Goal: Transaction & Acquisition: Obtain resource

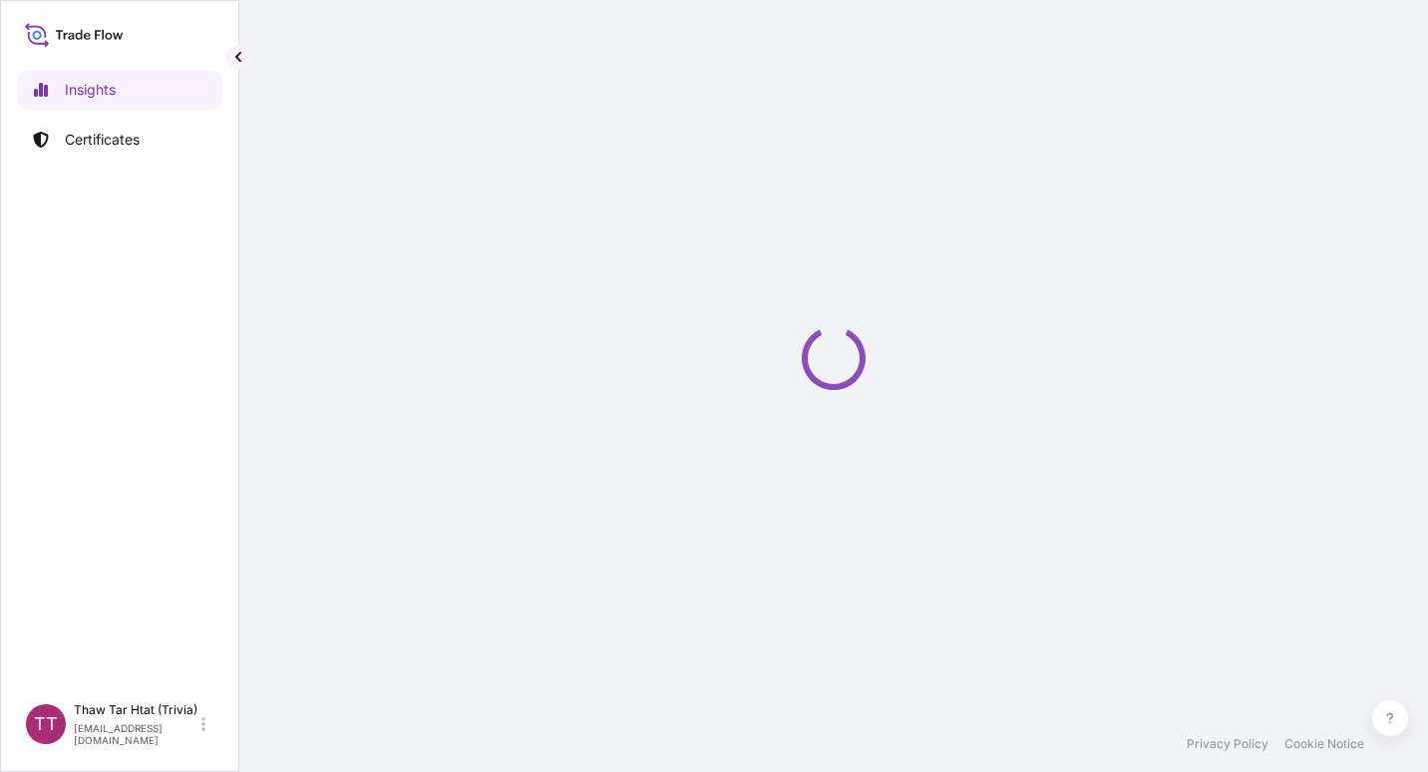
select select "2025"
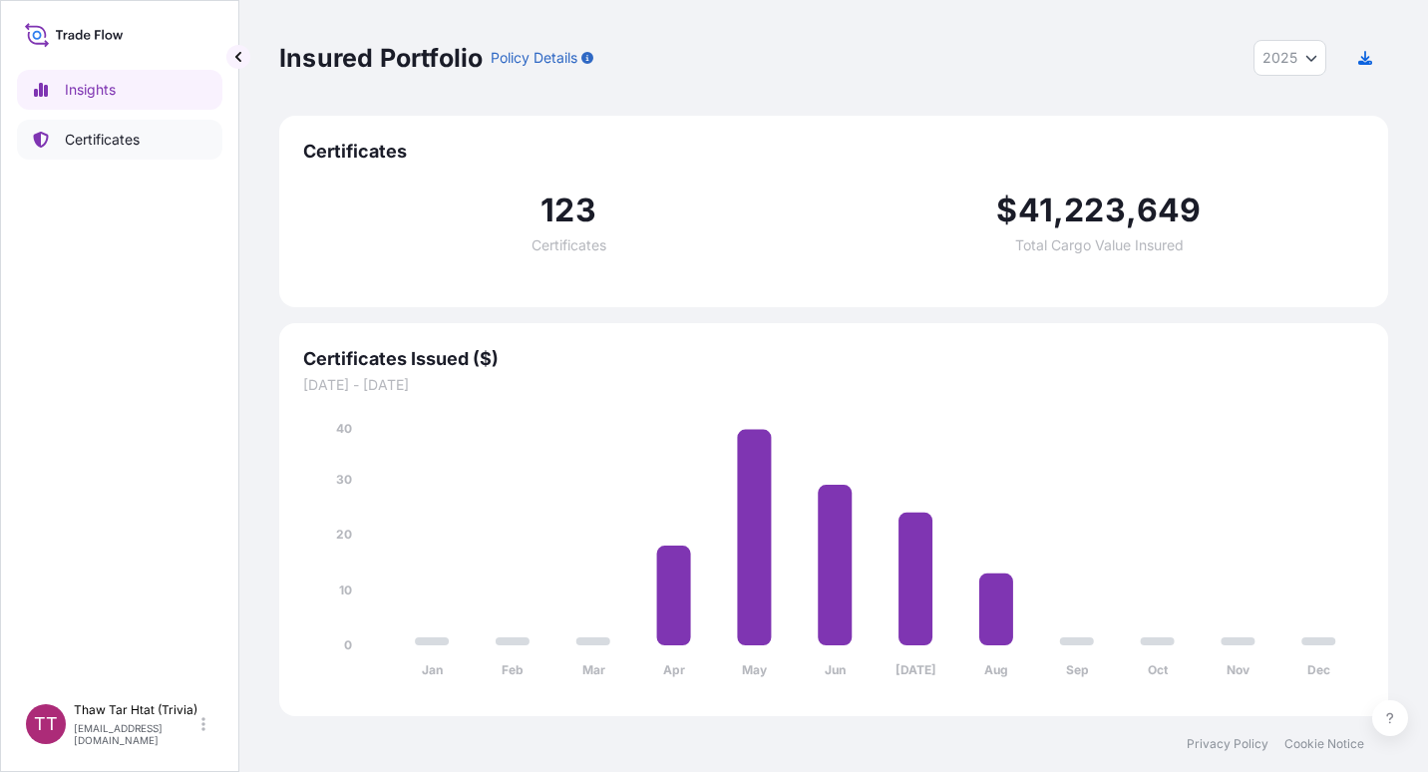
click at [75, 147] on p "Certificates" at bounding box center [102, 140] width 75 height 20
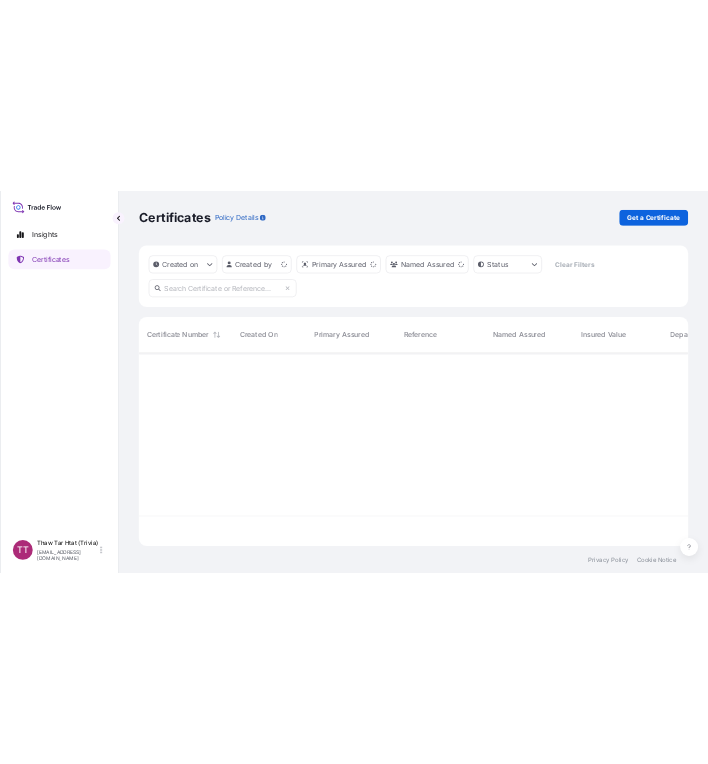
scroll to position [385, 1094]
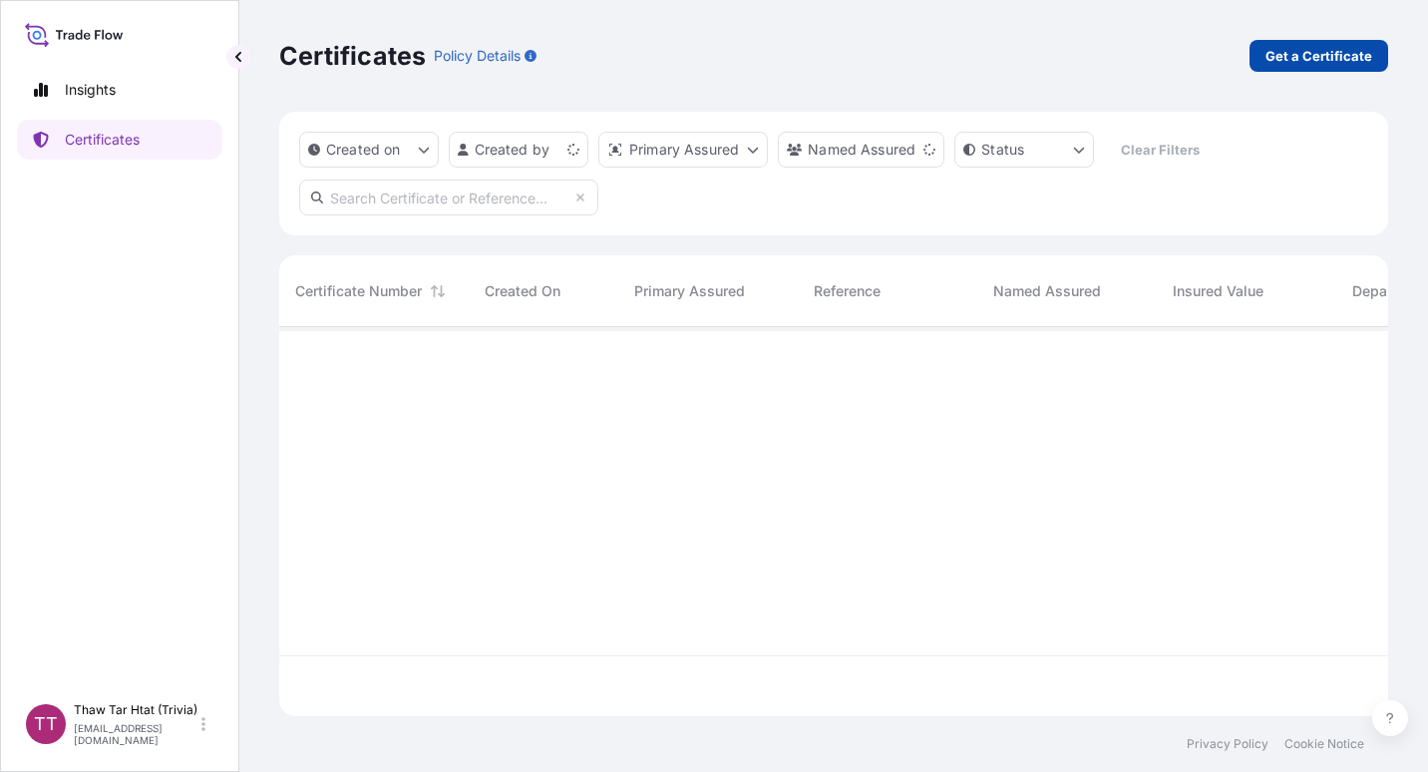
click at [1294, 52] on p "Get a Certificate" at bounding box center [1318, 56] width 107 height 20
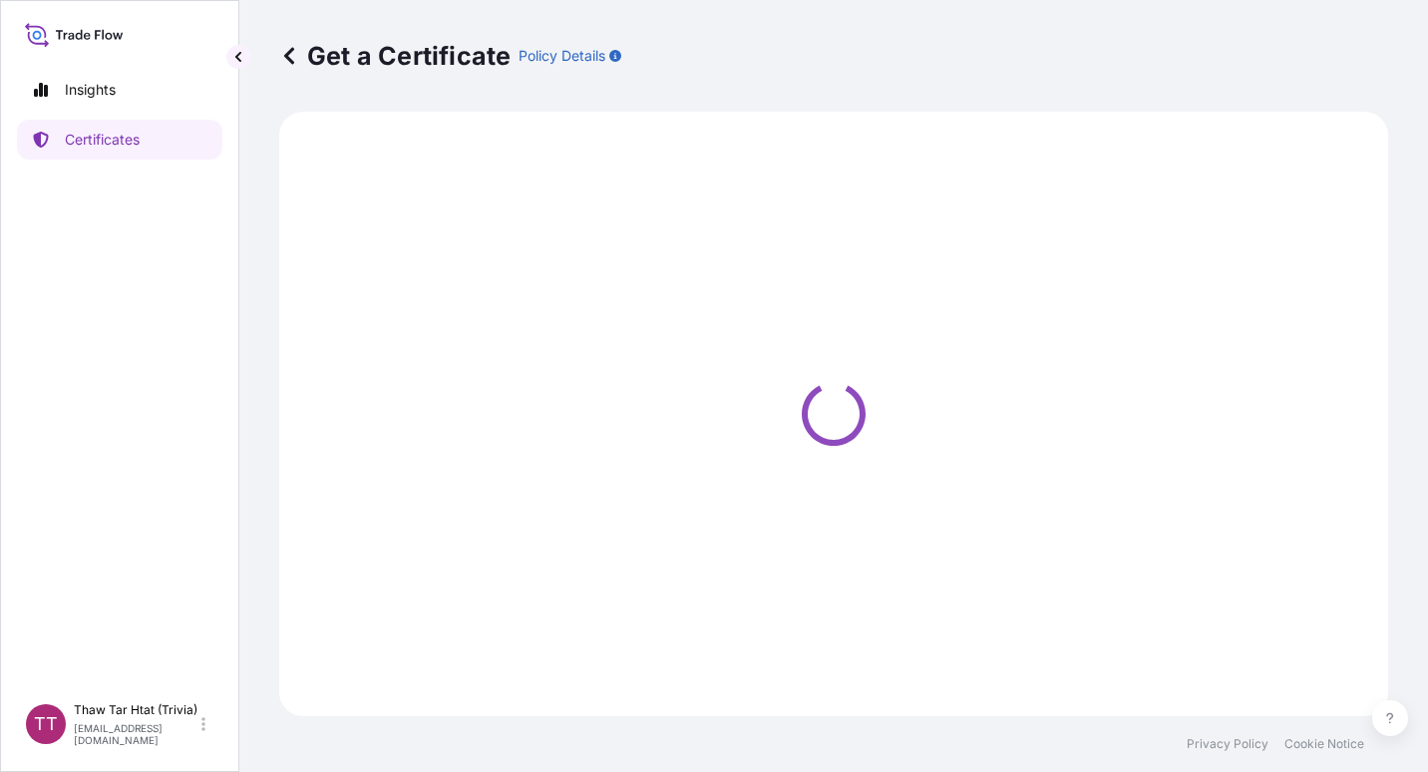
select select "Sea"
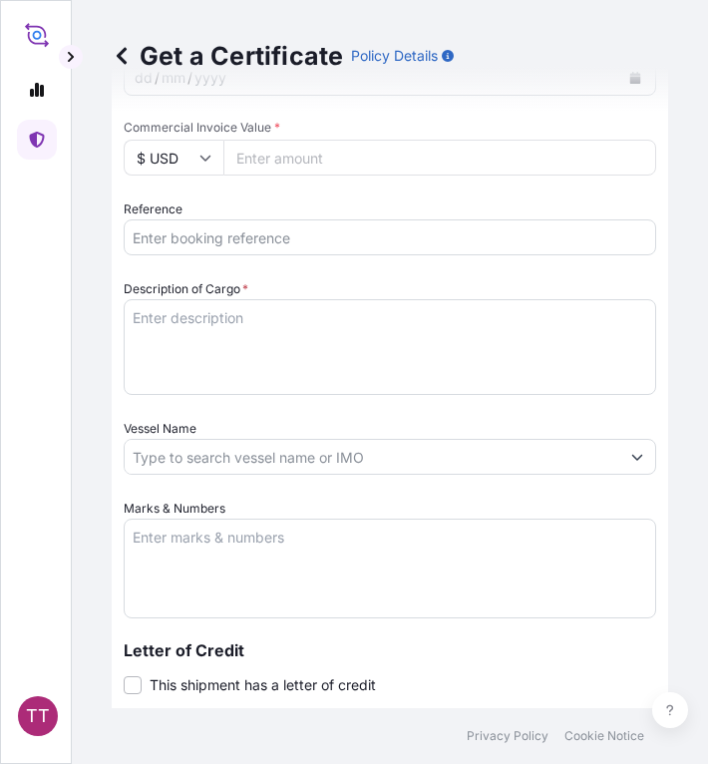
scroll to position [840, 0]
click at [145, 249] on input "Reference" at bounding box center [390, 238] width 532 height 36
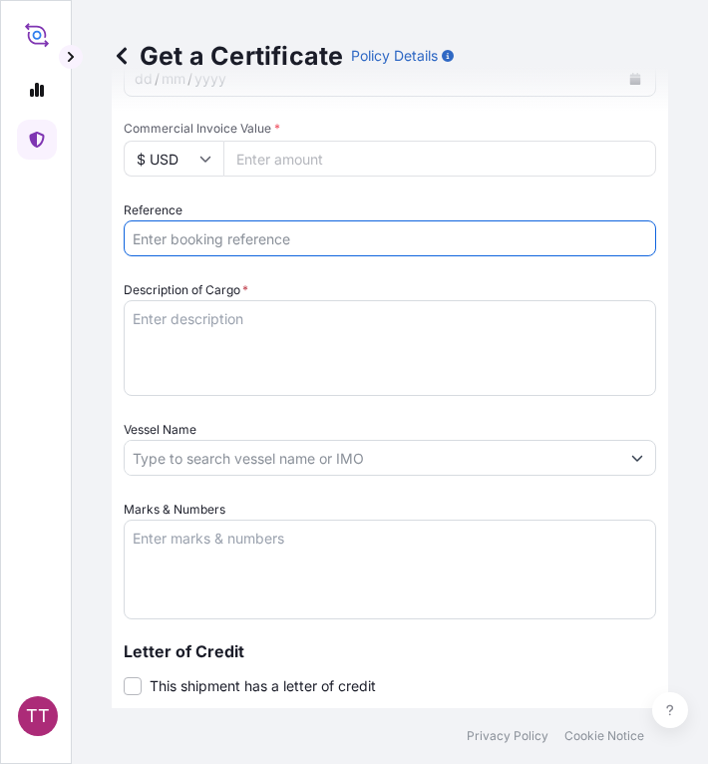
paste input "TTF-2025116"
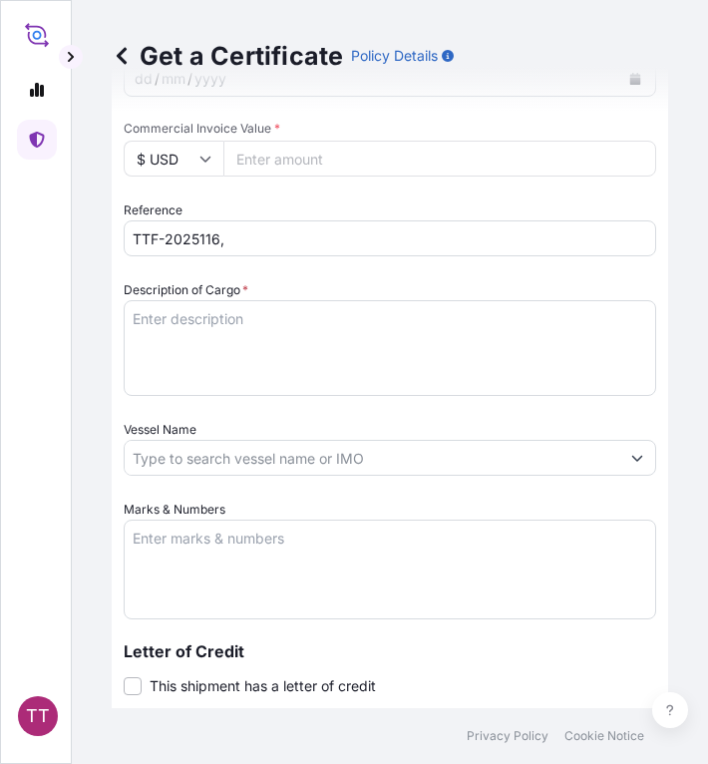
click at [269, 248] on input "TTF-2025116," at bounding box center [390, 238] width 532 height 36
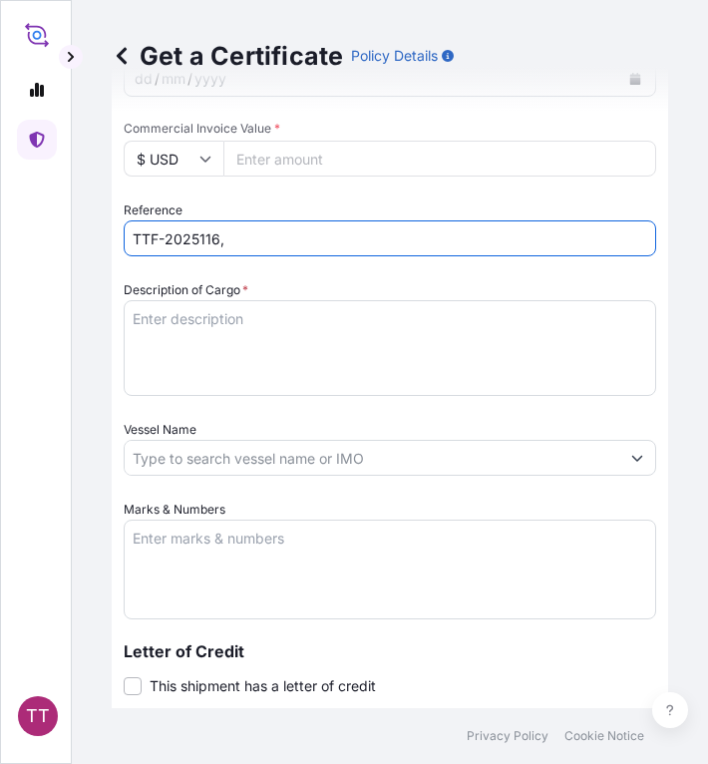
paste input "CNA0278383"
type input "TTF-2025116, CNA0278383"
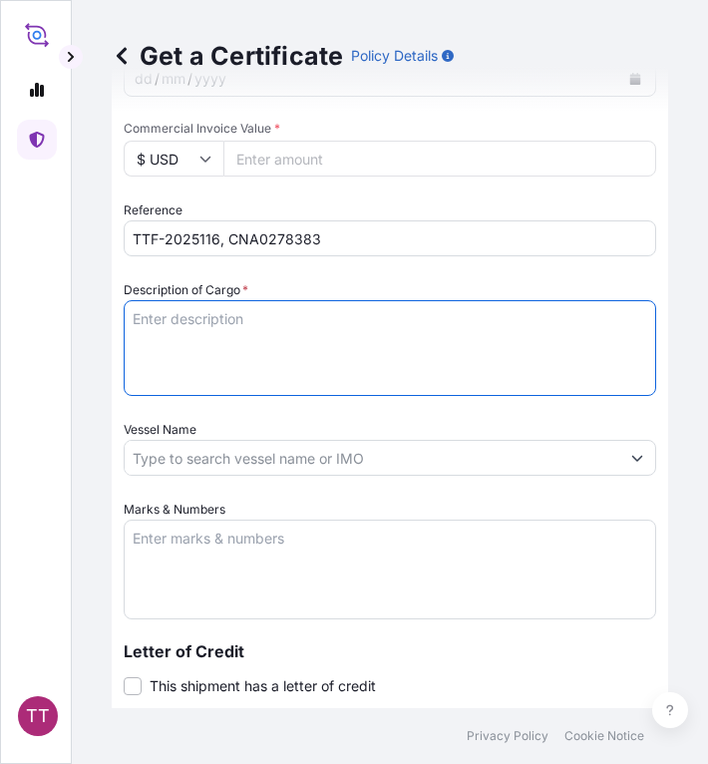
click at [174, 321] on textarea "Description of Cargo *" at bounding box center [390, 348] width 532 height 96
paste textarea "Fertilizer"
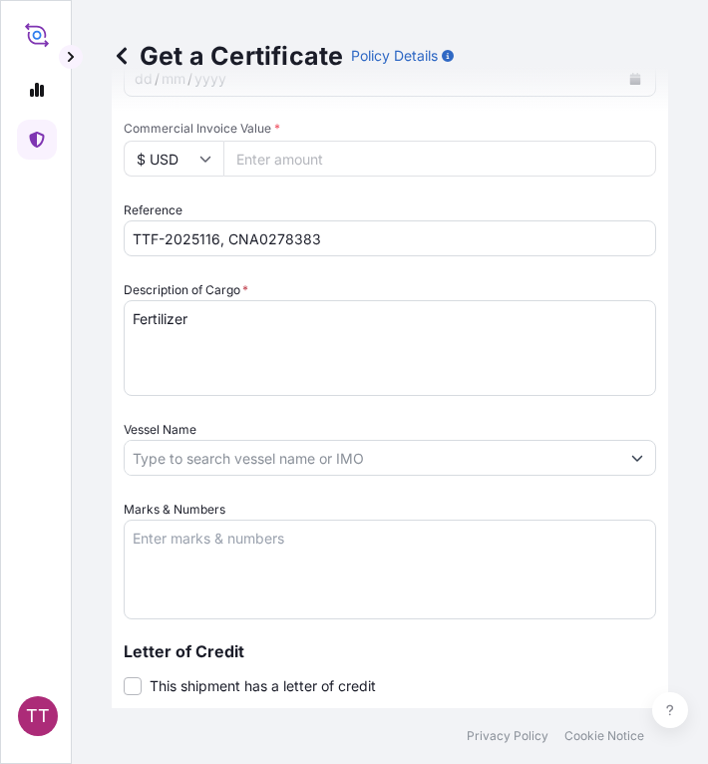
click at [209, 335] on textarea "Fertilizer" at bounding box center [390, 348] width 532 height 96
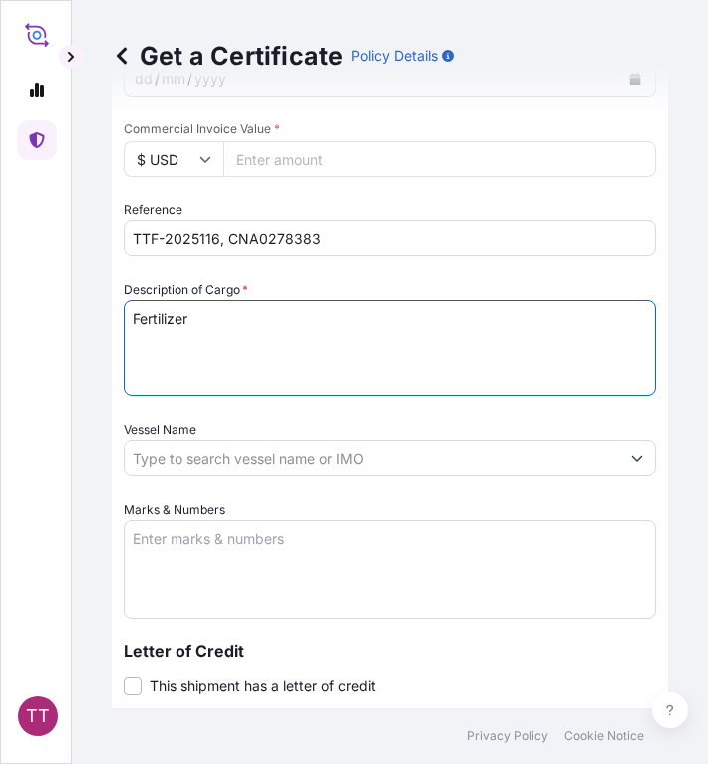
paste textarea "Ammonium Sulphate Fertilizer N : 20.5 % Min, S : 23.5 % Min ( 1,250 Kg / PP Bag…"
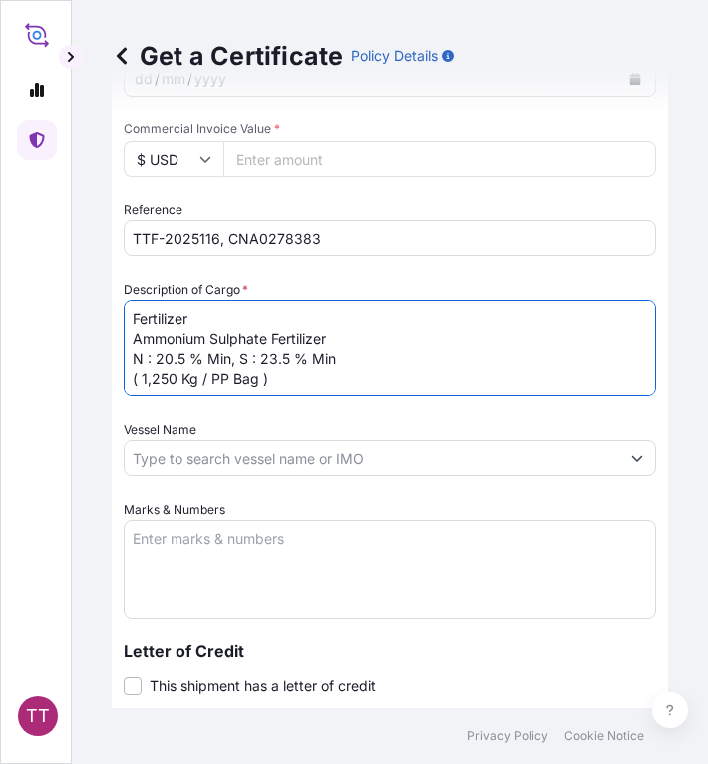
type textarea "Fertilizer Ammonium Sulphate Fertilizer N : 20.5 % Min, S : 23.5 % Min ( 1,250 …"
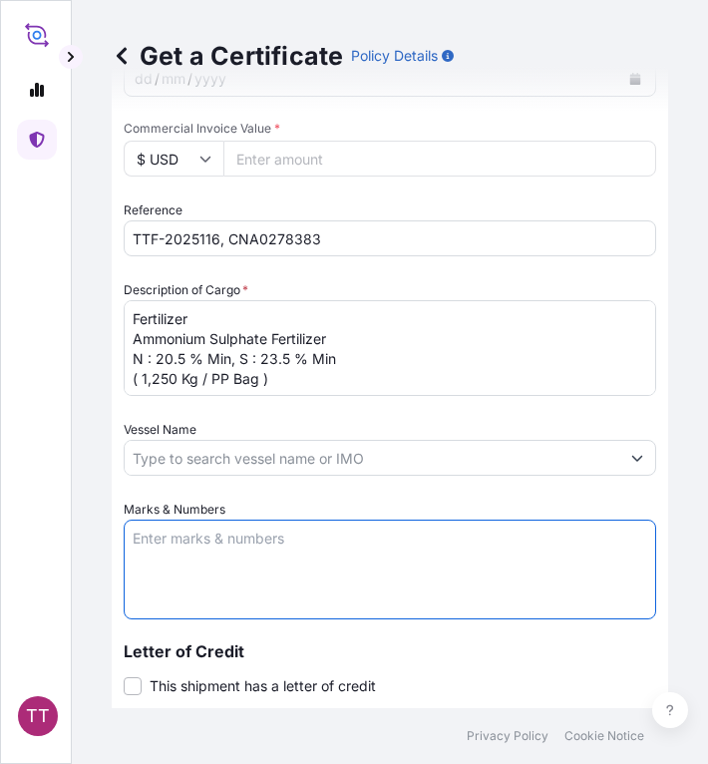
click at [297, 555] on textarea "Marks & Numbers" at bounding box center [390, 569] width 532 height 100
paste textarea "Myanma Awba Industries Co.,Ltd [STREET_ADDRESS][PERSON_NAME],"
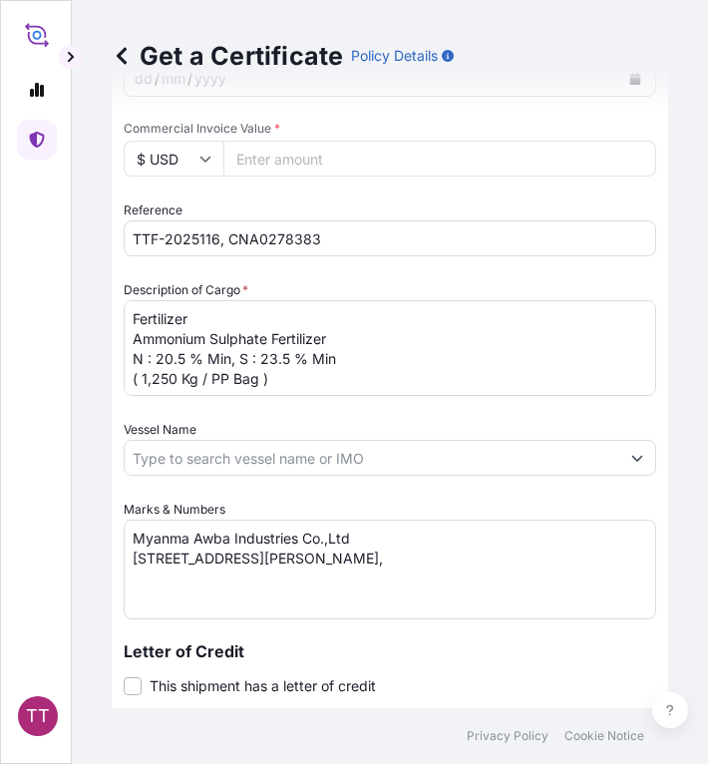
click at [515, 582] on textarea "Myanma Awba Industries Co.,Ltd [STREET_ADDRESS][PERSON_NAME]," at bounding box center [390, 569] width 532 height 100
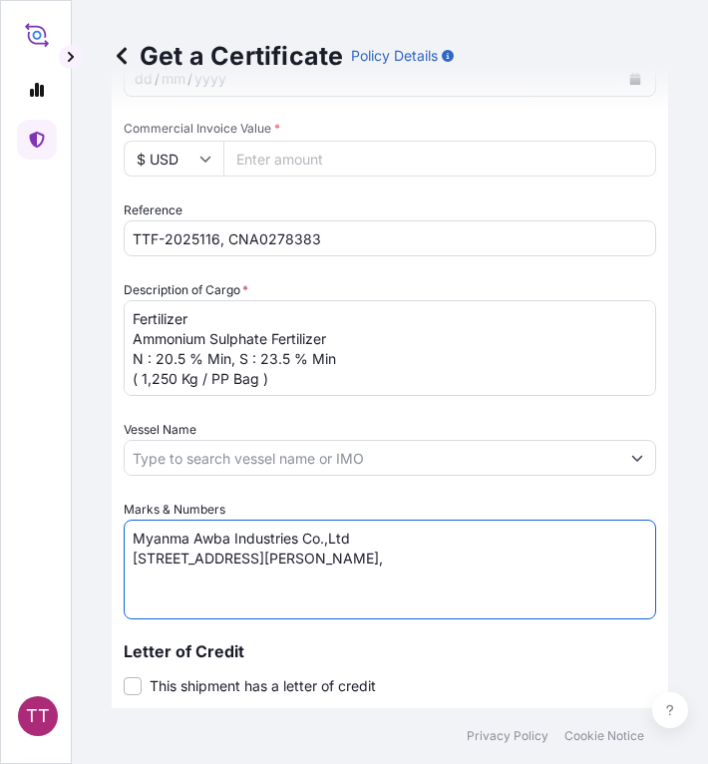
paste textarea "[GEOGRAPHIC_DATA], [GEOGRAPHIC_DATA]."
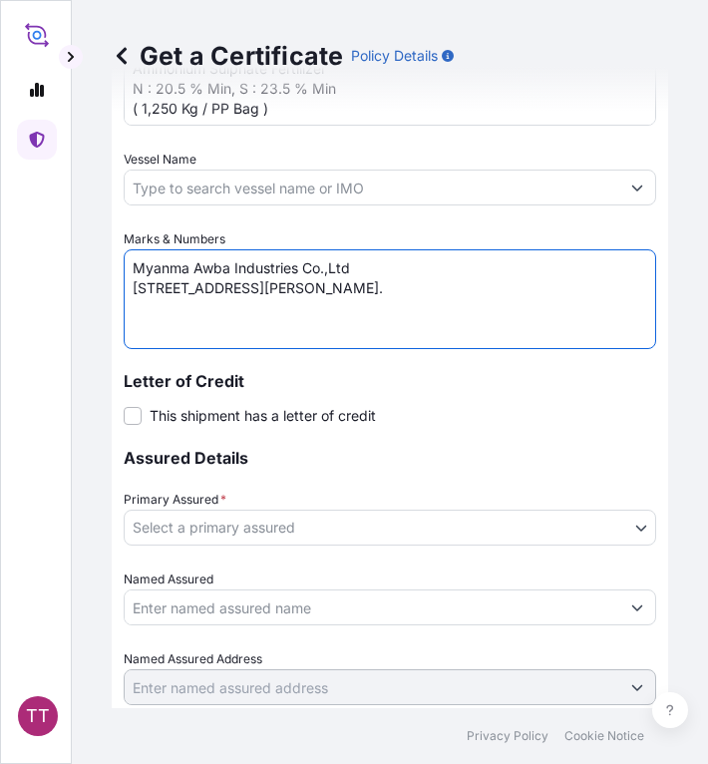
scroll to position [1125, 0]
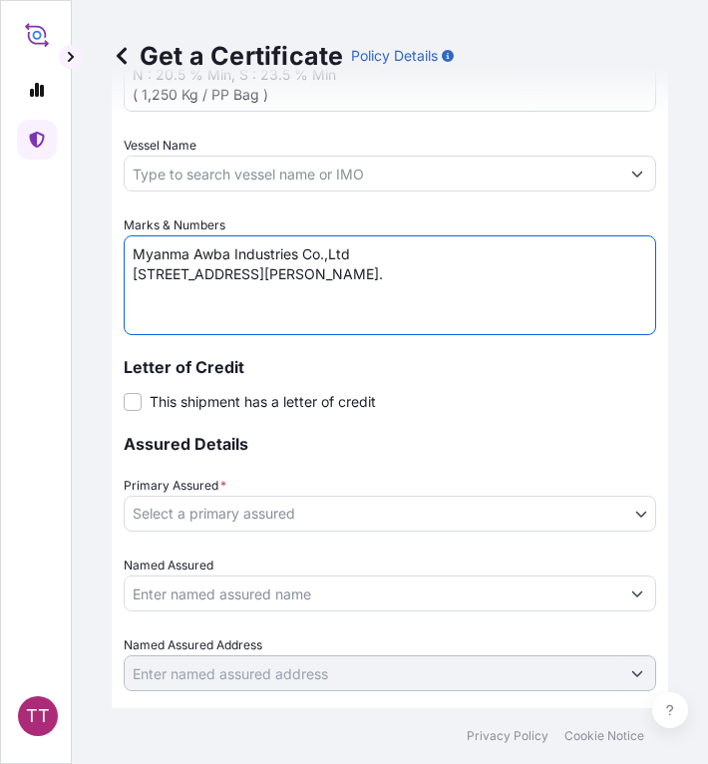
type textarea "Myanma Awba Industries Co.,Ltd [STREET_ADDRESS][PERSON_NAME]."
click at [297, 516] on body "TT Get a Certificate Policy Details Route Details Cover door to port - Add load…" at bounding box center [354, 382] width 708 height 764
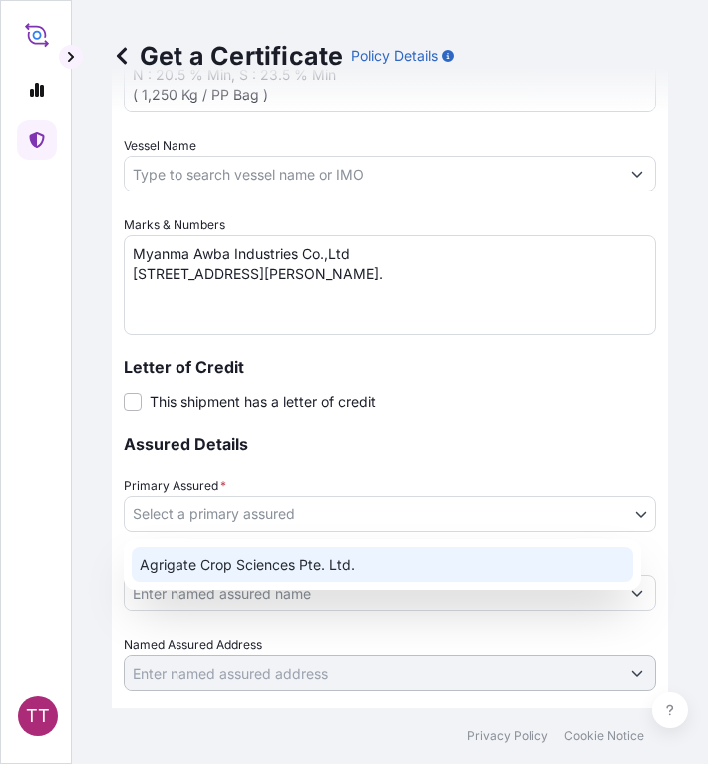
click at [257, 559] on div "Agrigate Crop Sciences Pte. Ltd." at bounding box center [382, 564] width 501 height 36
select select "31456"
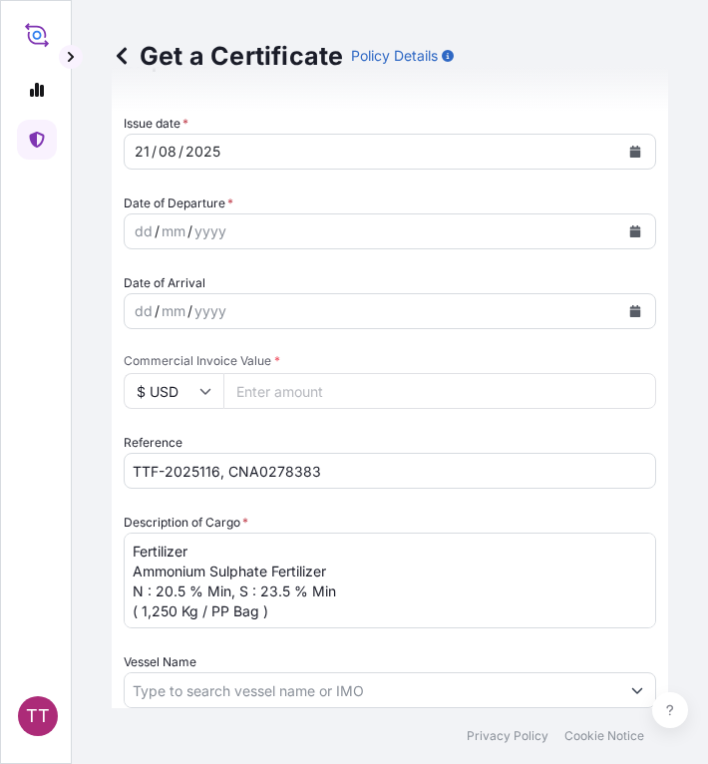
scroll to position [604, 0]
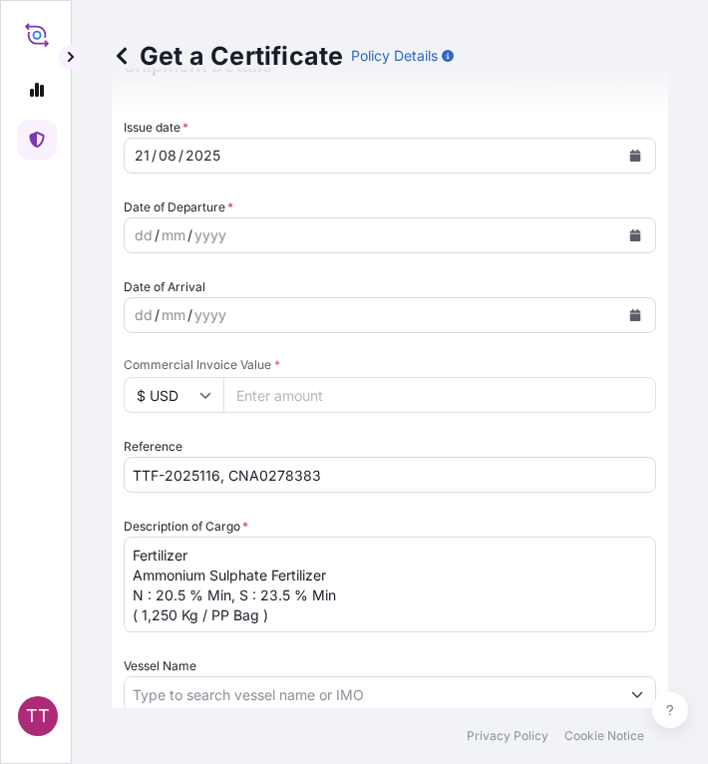
click at [278, 398] on input "Commercial Invoice Value *" at bounding box center [439, 395] width 433 height 36
paste input "802450"
type input "802450"
click at [161, 394] on input "$ USD" at bounding box center [174, 395] width 100 height 36
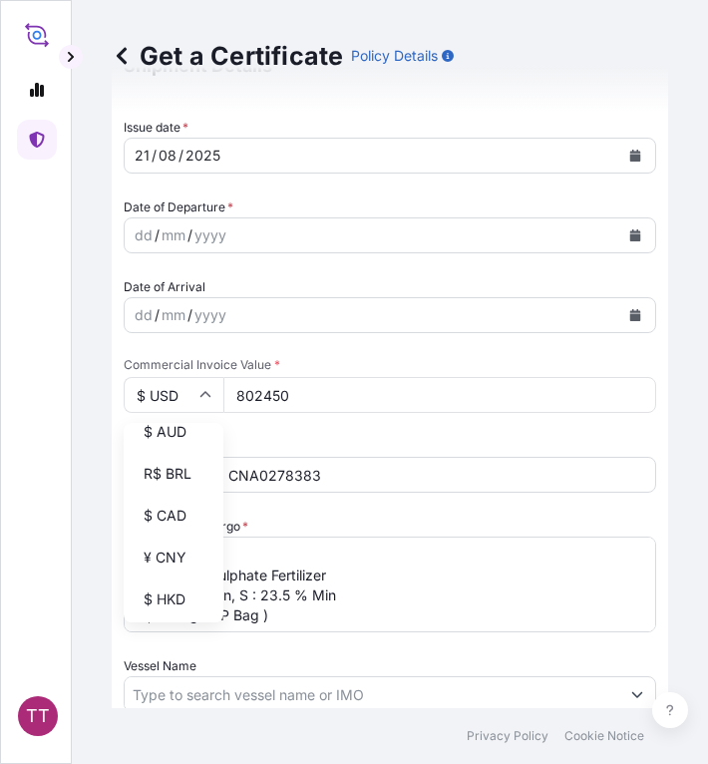
scroll to position [186, 0]
click at [171, 575] on div "¥ CNY" at bounding box center [174, 556] width 84 height 38
type input "¥ CNY"
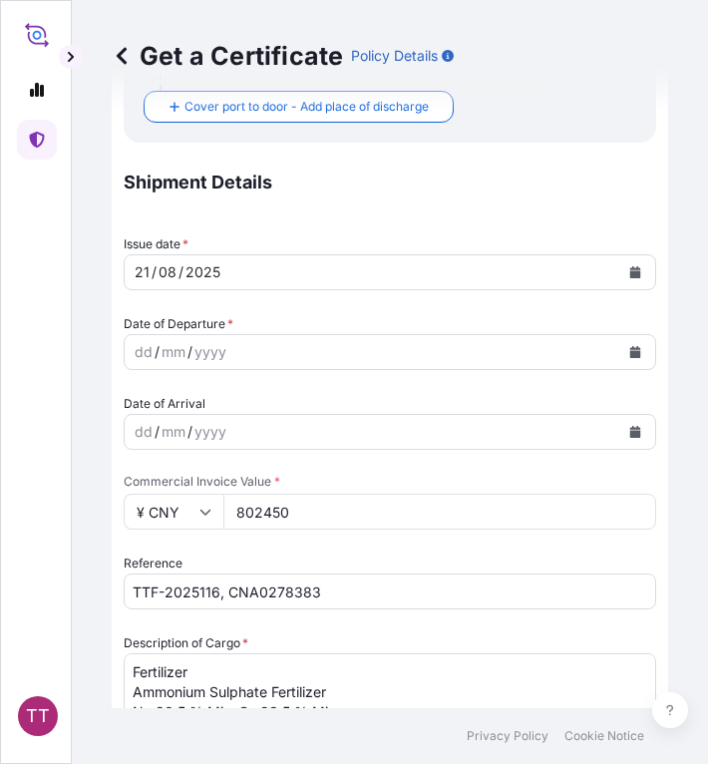
scroll to position [484, 0]
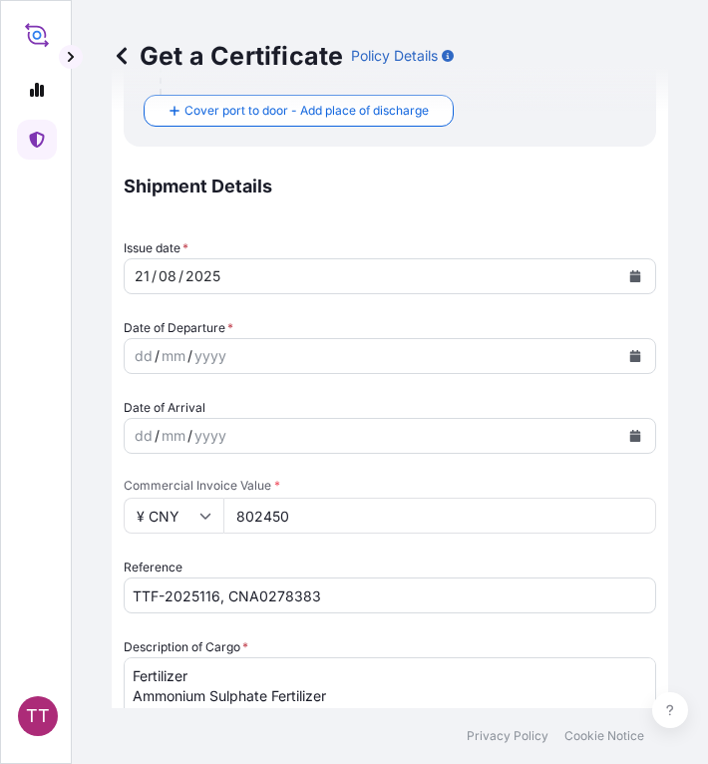
click at [630, 355] on icon "Calendar" at bounding box center [635, 356] width 11 height 12
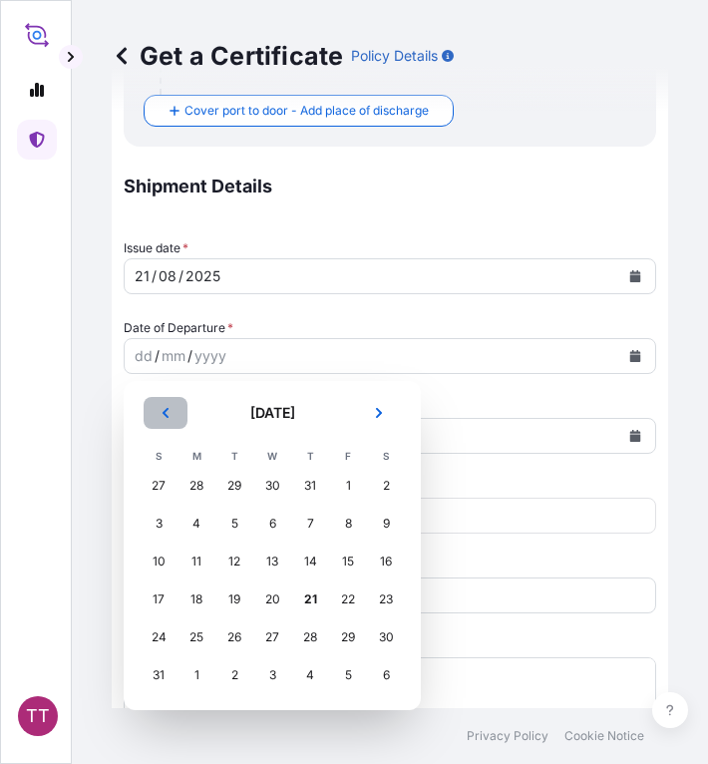
click at [169, 413] on icon "Previous" at bounding box center [166, 413] width 12 height 12
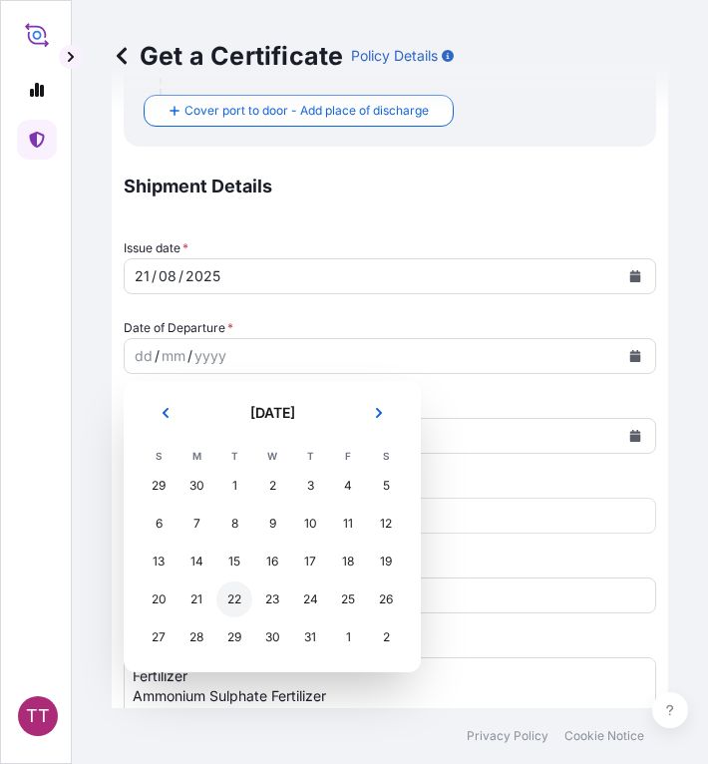
click at [235, 595] on div "22" at bounding box center [234, 599] width 36 height 36
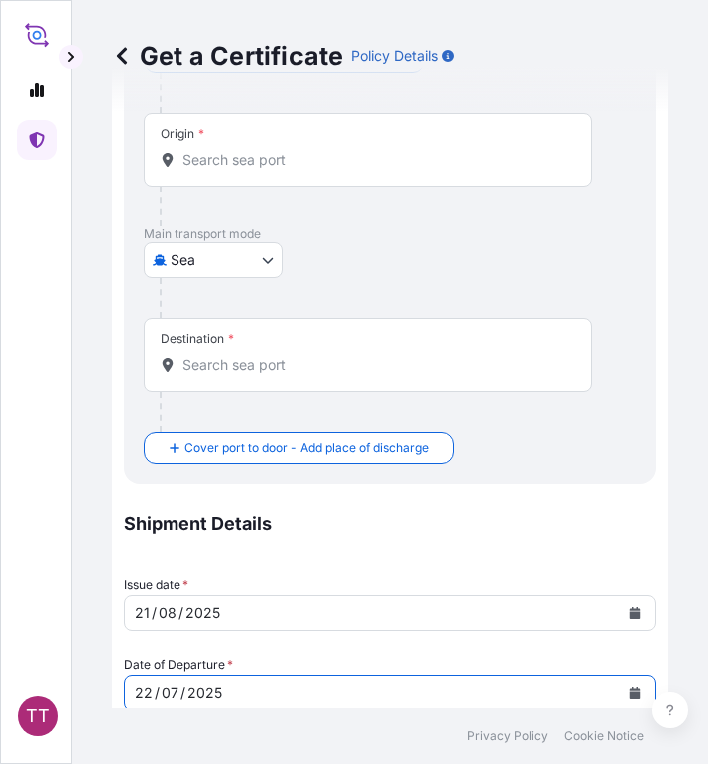
scroll to position [143, 0]
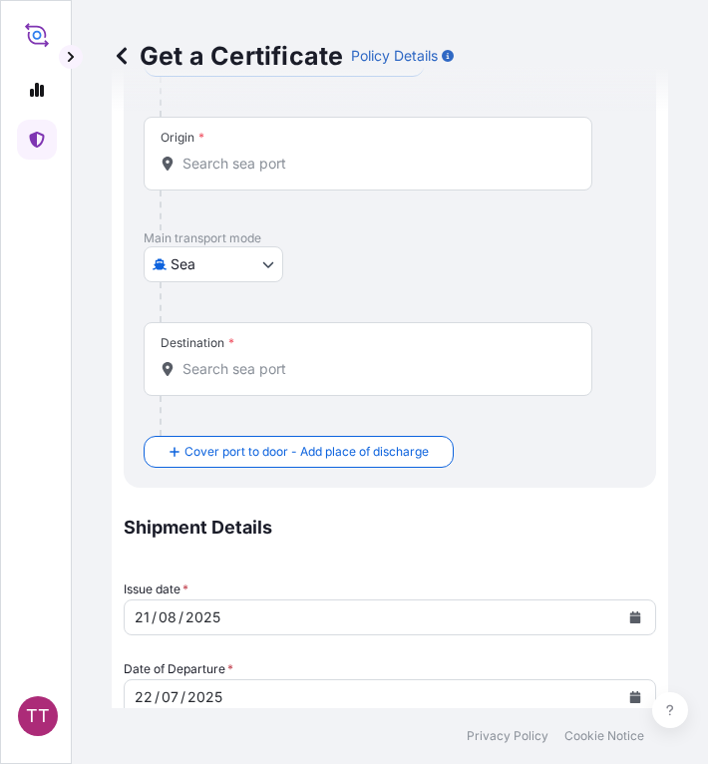
click at [493, 247] on div "Main transport mode [GEOGRAPHIC_DATA]" at bounding box center [390, 276] width 492 height 92
click at [203, 369] on input "Destination *" at bounding box center [374, 369] width 385 height 20
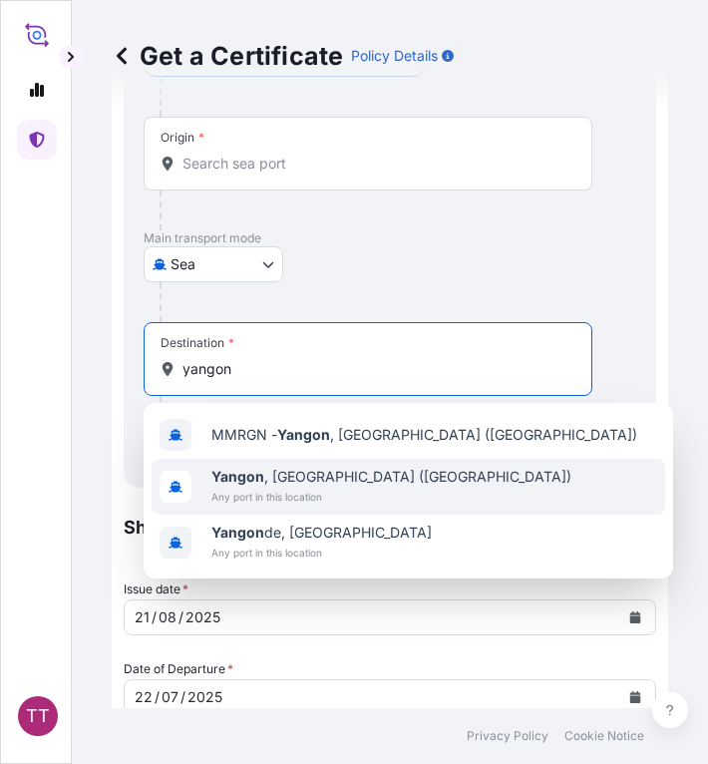
click at [285, 502] on span "Any port in this location" at bounding box center [391, 496] width 360 height 20
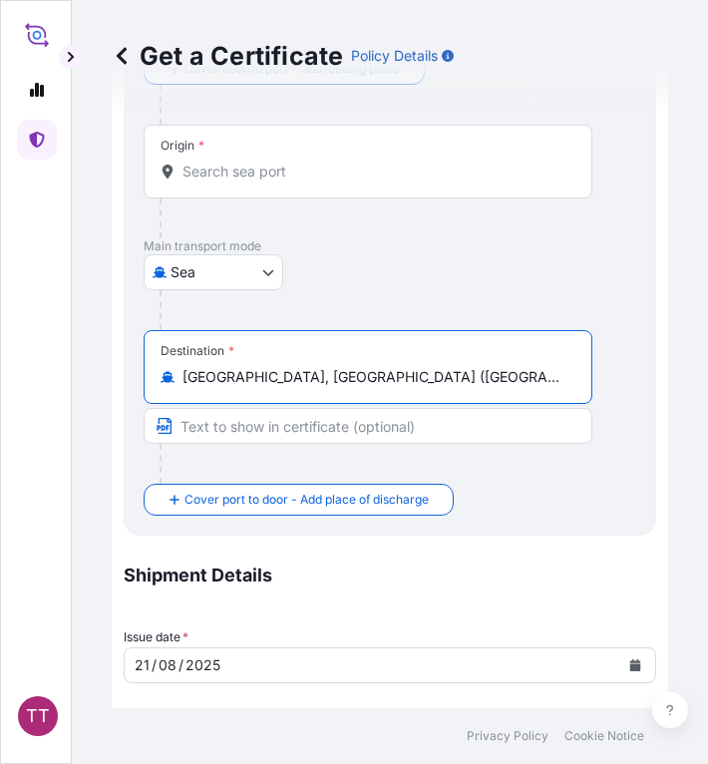
type input "[GEOGRAPHIC_DATA], [GEOGRAPHIC_DATA] ([GEOGRAPHIC_DATA])"
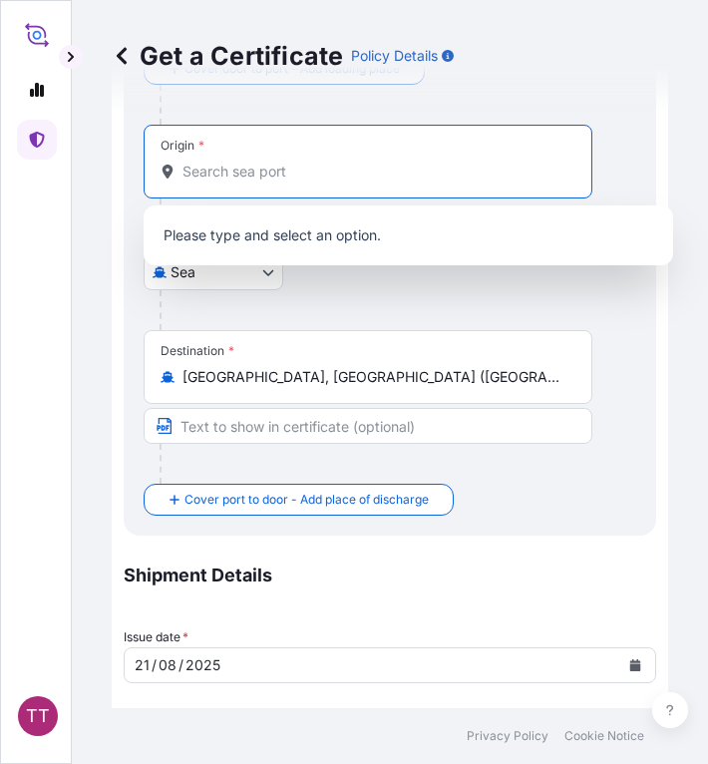
click at [206, 168] on input "Origin *" at bounding box center [374, 172] width 385 height 20
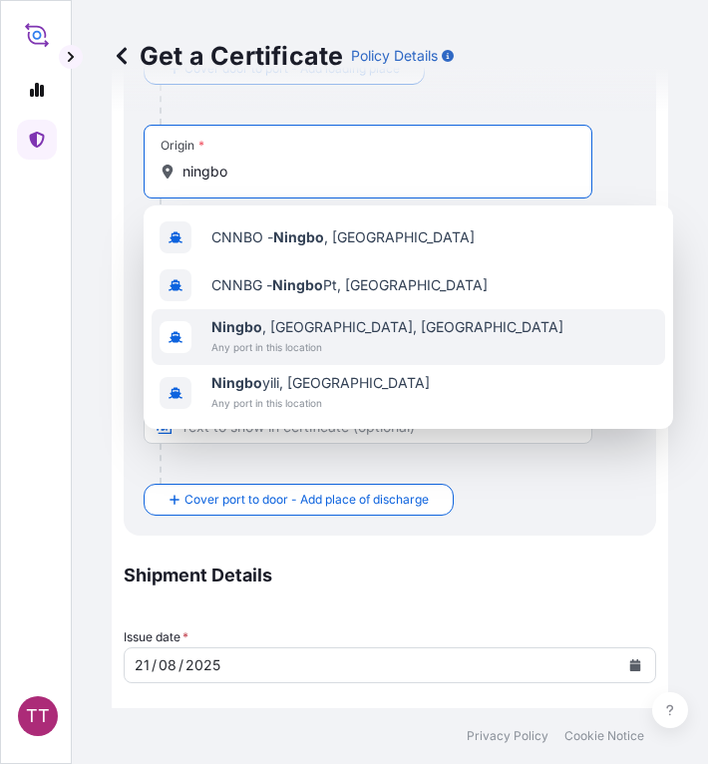
click at [317, 333] on span "[GEOGRAPHIC_DATA] , [GEOGRAPHIC_DATA], [GEOGRAPHIC_DATA]" at bounding box center [387, 327] width 352 height 20
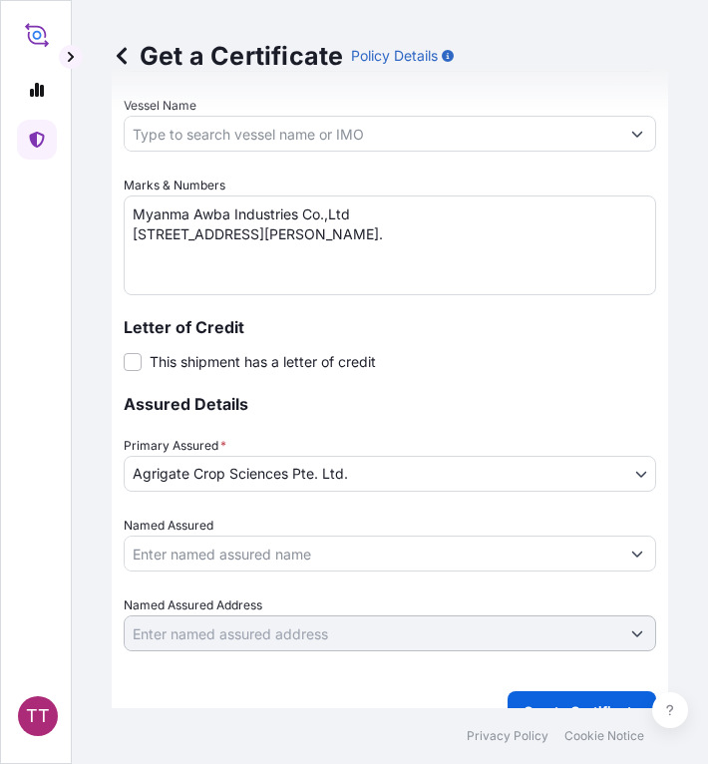
scroll to position [1286, 0]
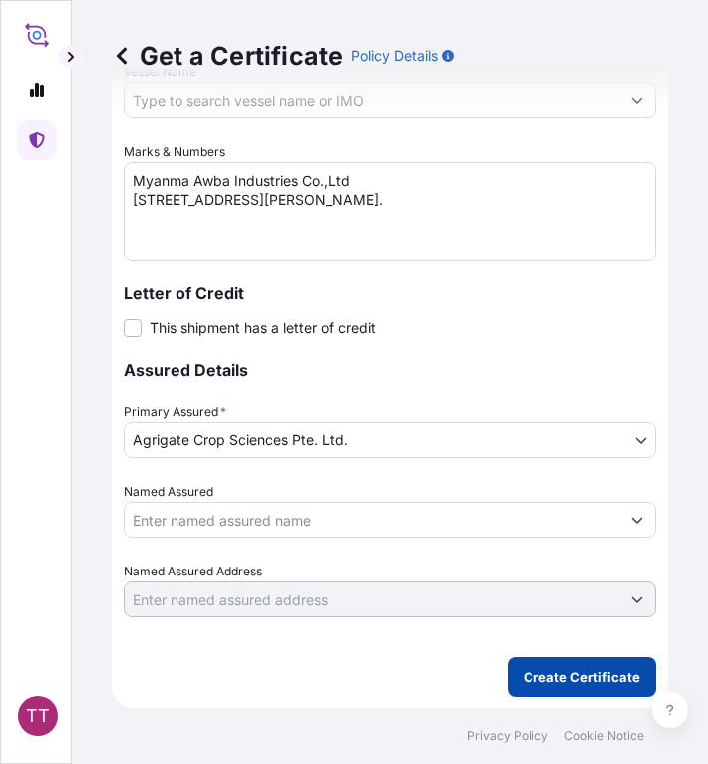
type input "[GEOGRAPHIC_DATA], [GEOGRAPHIC_DATA], [GEOGRAPHIC_DATA]"
click at [538, 667] on p "Create Certificate" at bounding box center [581, 677] width 117 height 20
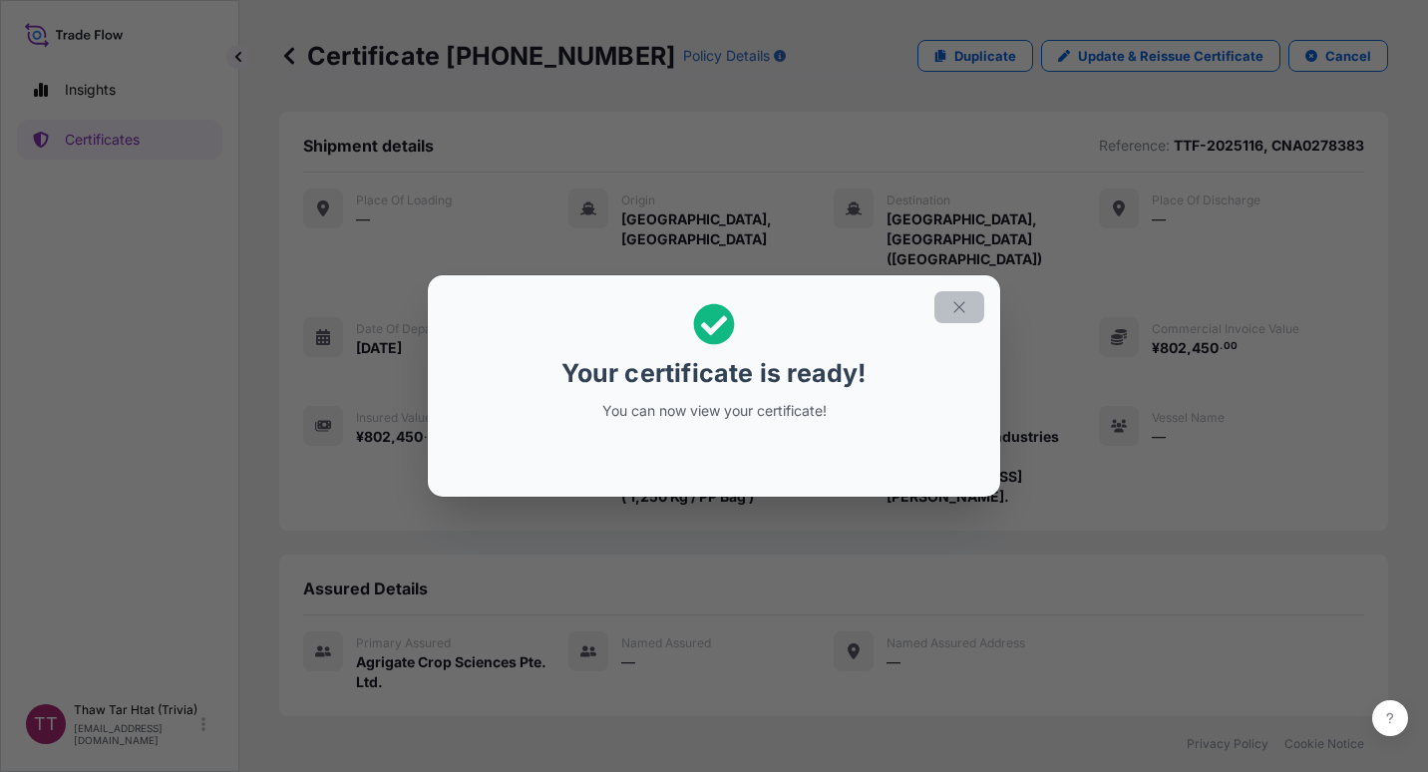
click at [969, 307] on button "button" at bounding box center [959, 307] width 50 height 32
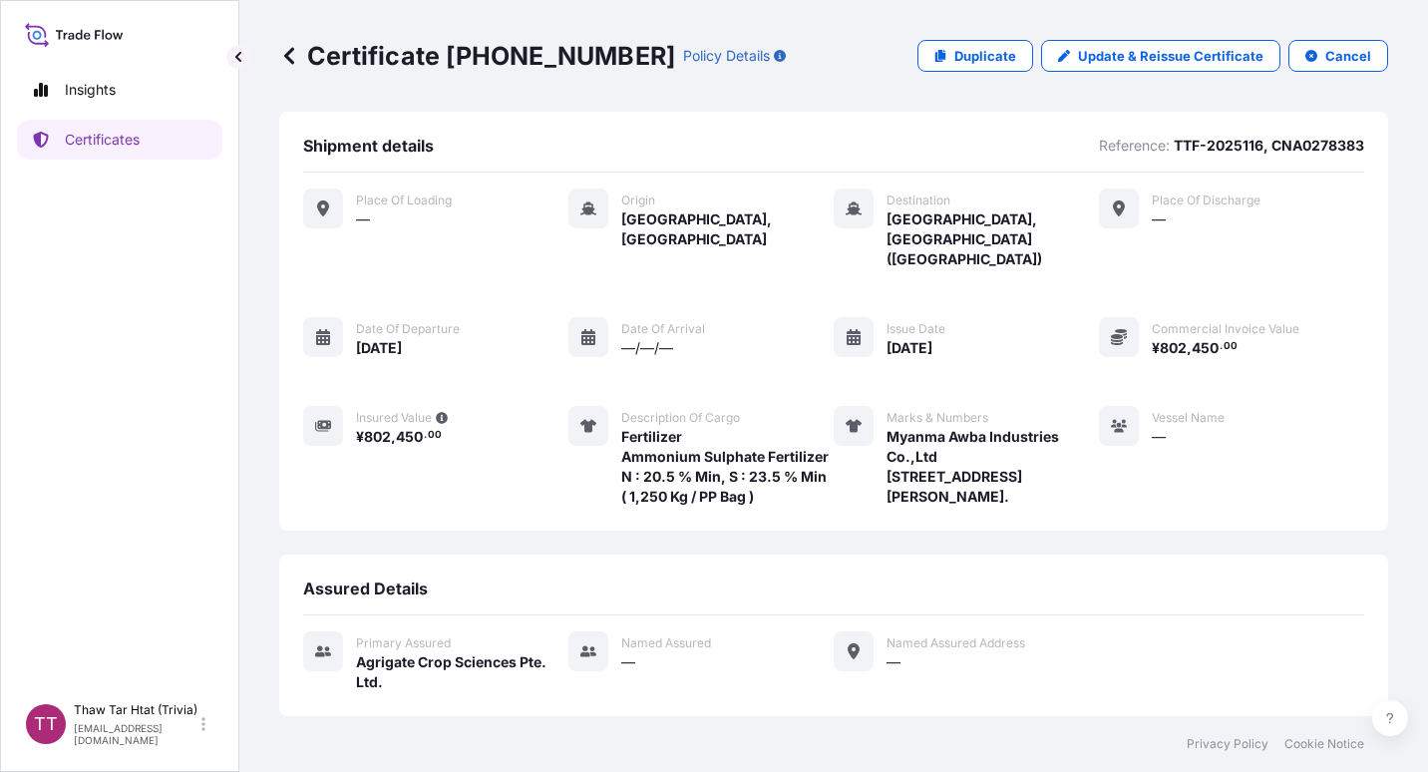
scroll to position [228, 0]
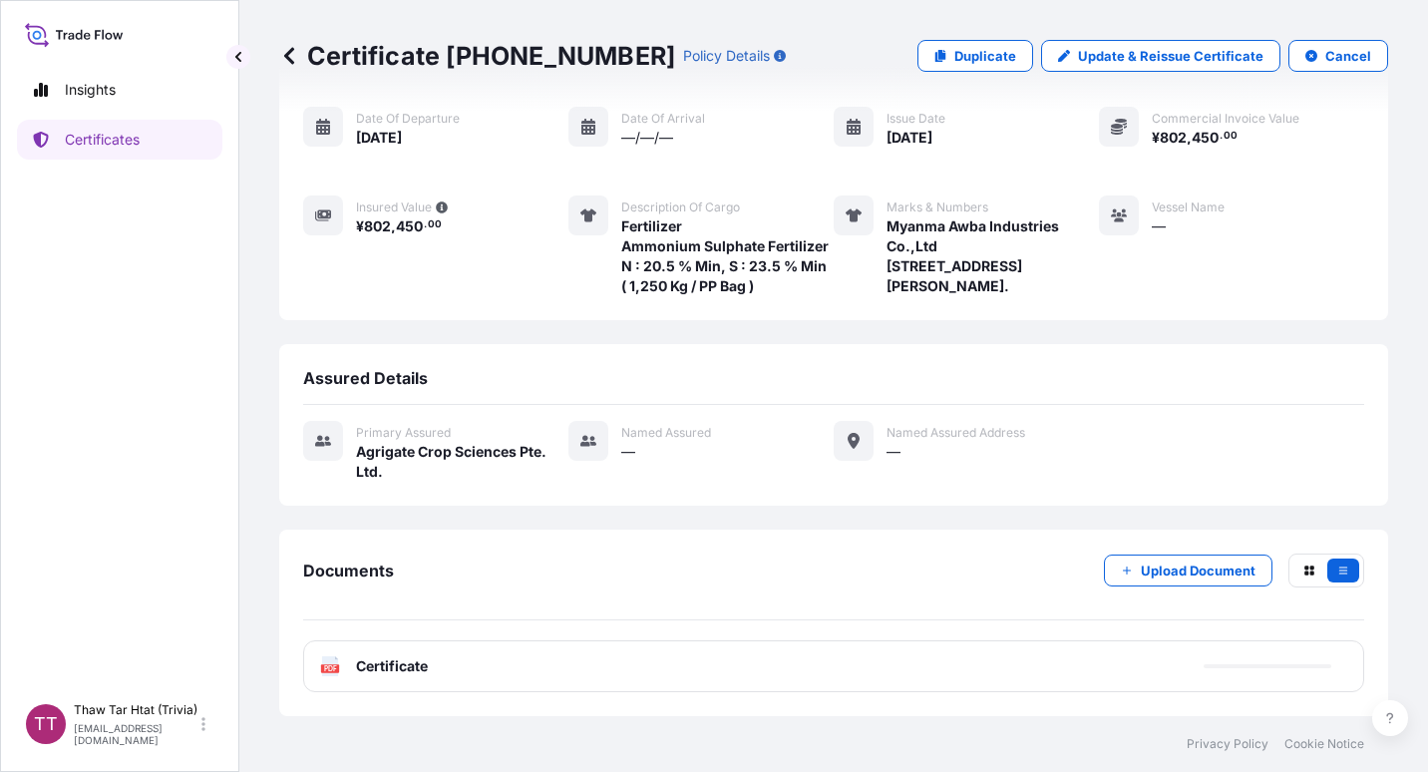
click at [615, 662] on div "PDF Certificate" at bounding box center [833, 666] width 1061 height 52
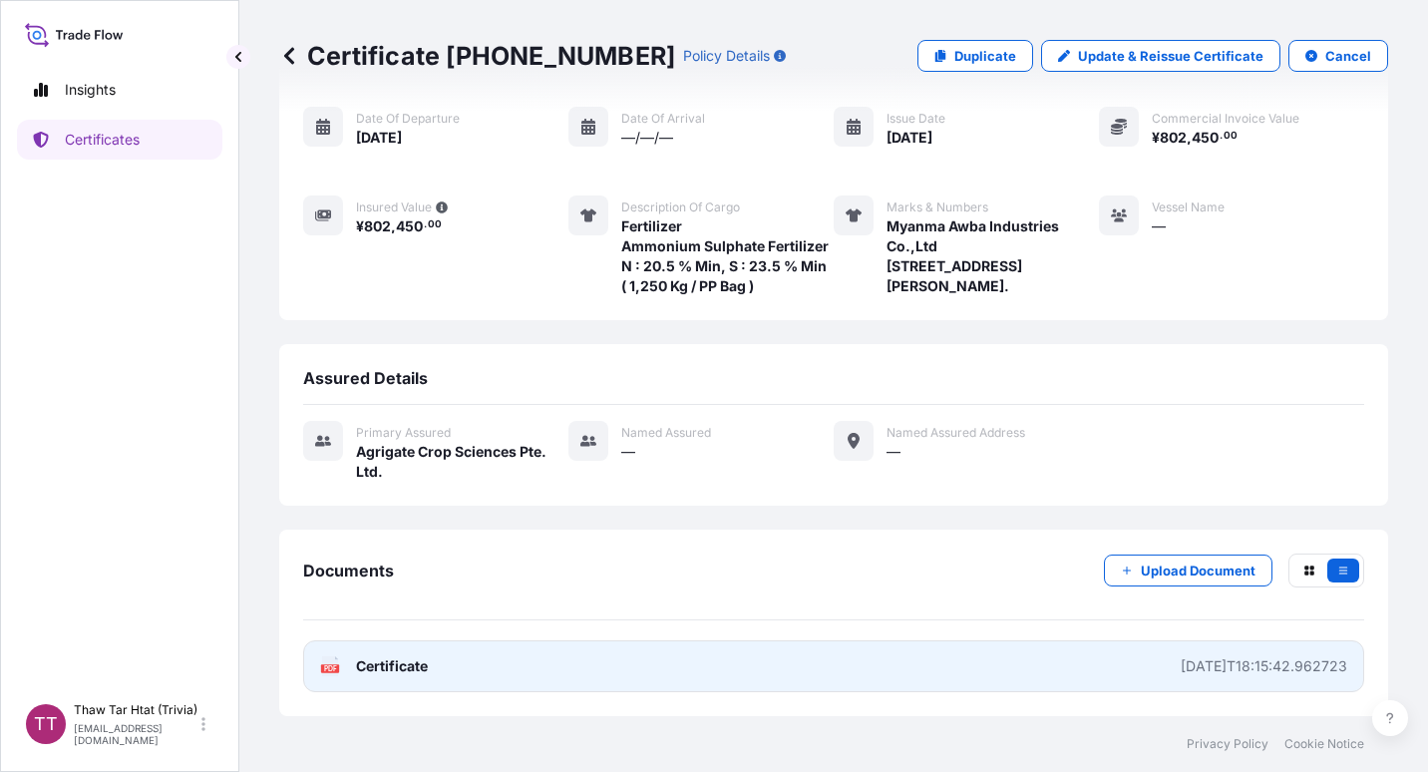
click at [400, 687] on link "PDF Certificate [DATE]T18:15:42.962723" at bounding box center [833, 666] width 1061 height 52
